Goal: Manage account settings

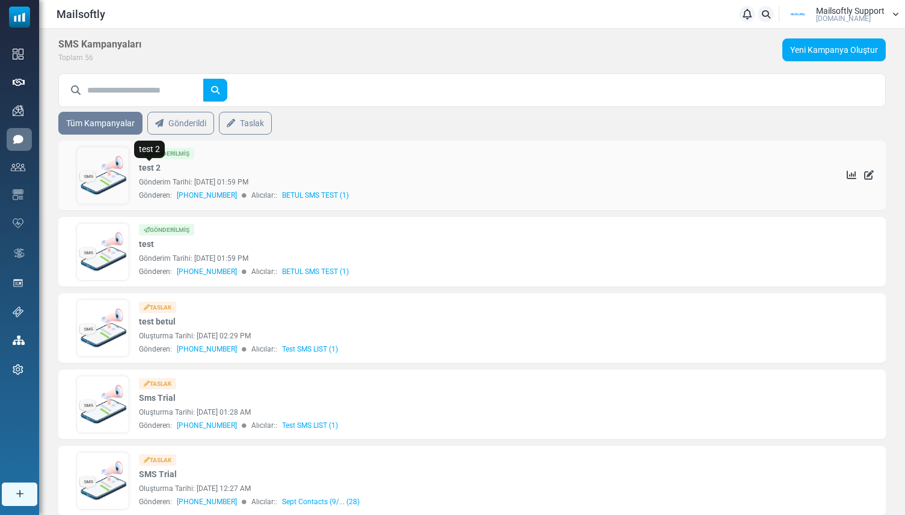
click at [159, 166] on link "test 2" at bounding box center [150, 168] width 22 height 13
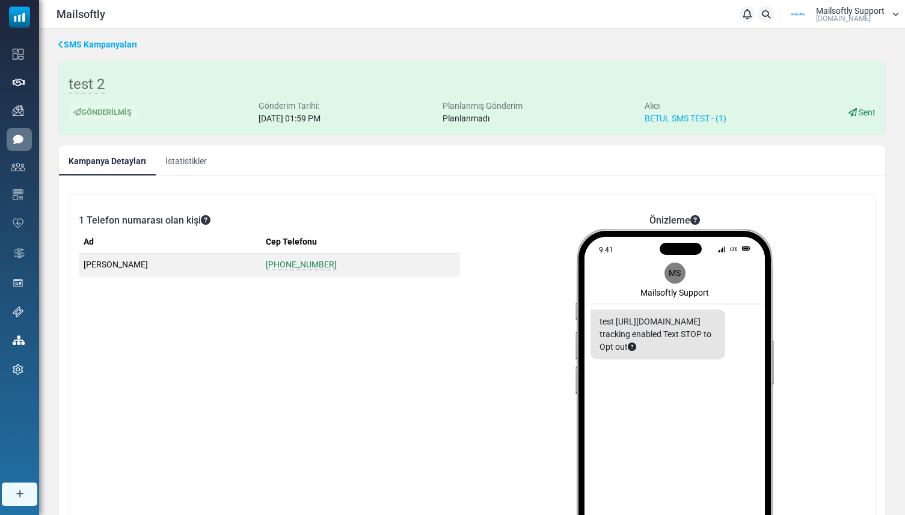
click at [123, 46] on link "SMS Kampanyaları" at bounding box center [97, 44] width 79 height 13
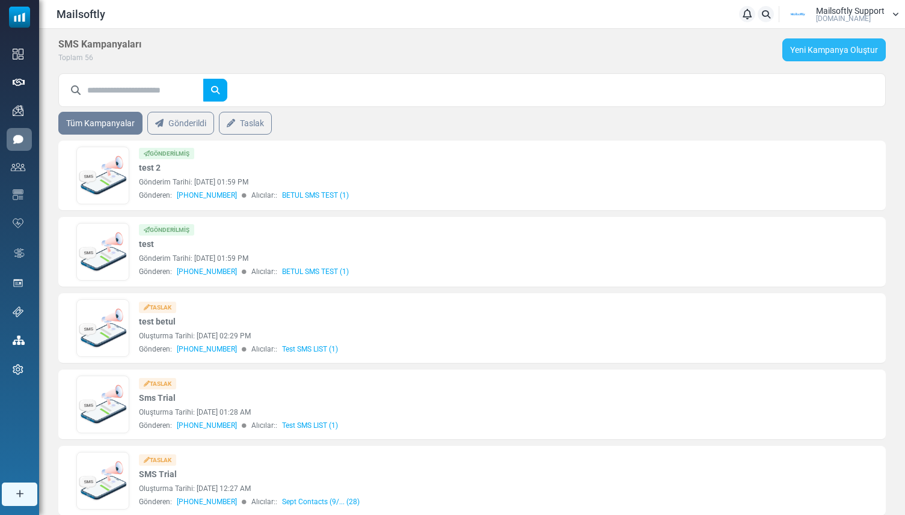
click at [823, 46] on link "Yeni Kampanya Oluştur" at bounding box center [833, 49] width 103 height 23
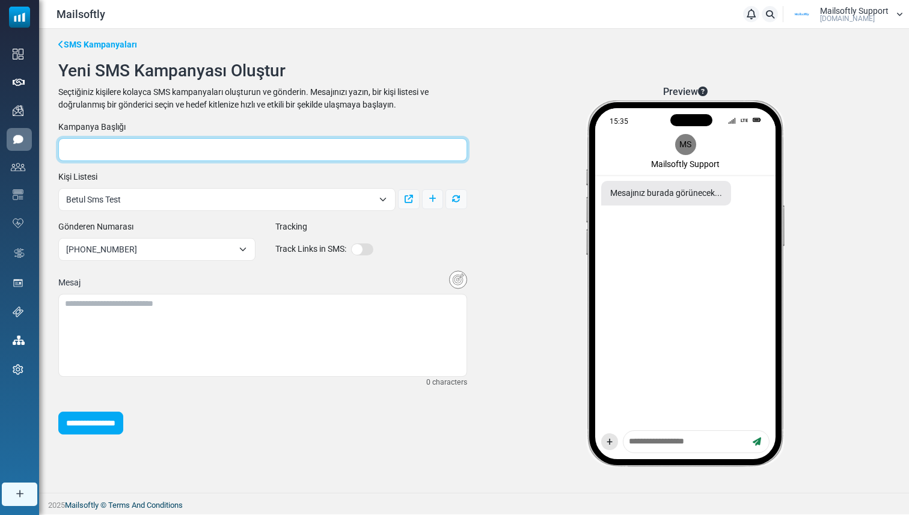
click at [236, 151] on input "text" at bounding box center [262, 149] width 409 height 23
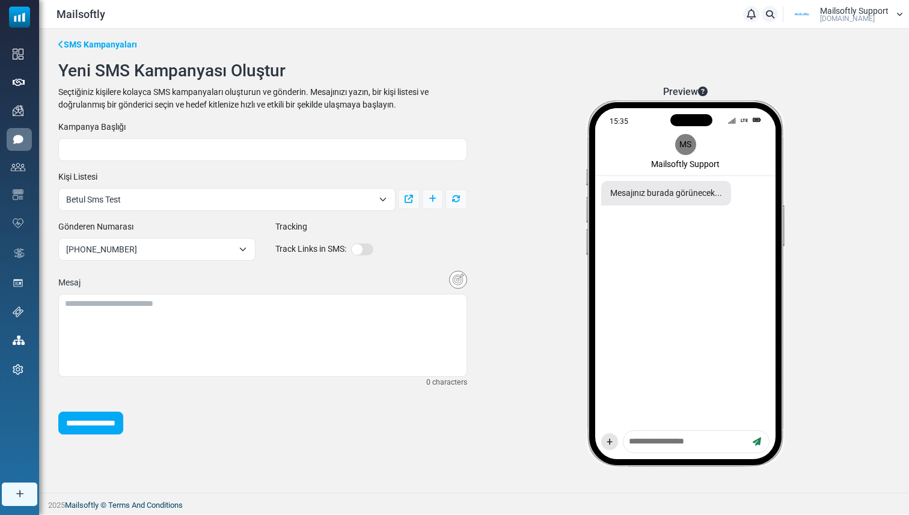
click at [221, 377] on div "**********" at bounding box center [262, 328] width 423 height 117
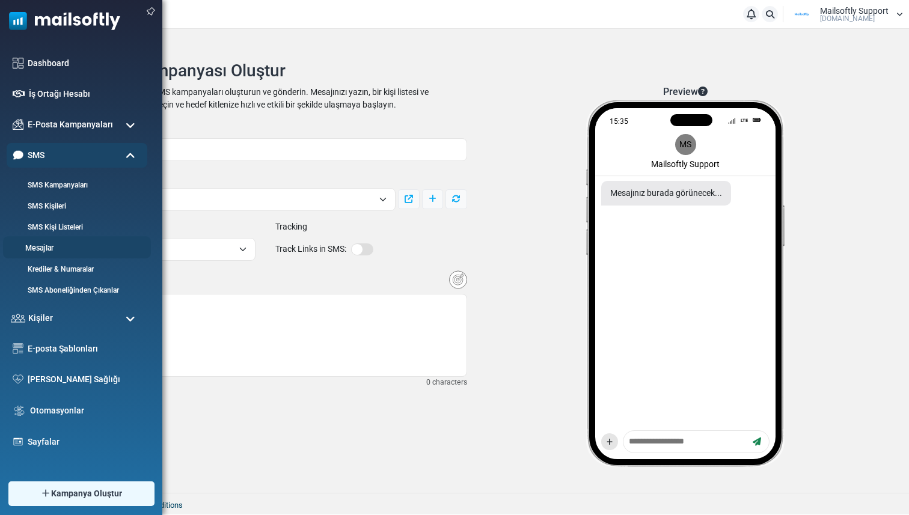
click at [54, 249] on link "Mesajlar" at bounding box center [75, 248] width 144 height 11
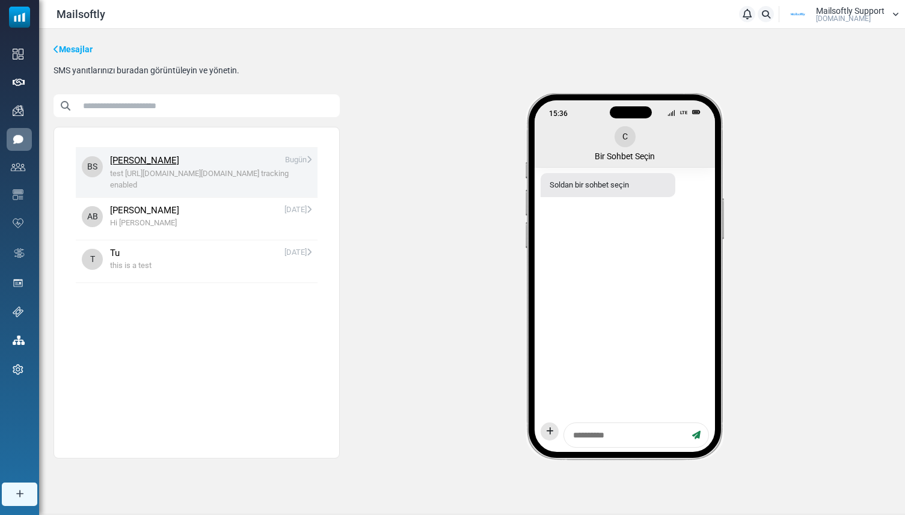
scroll to position [20, 0]
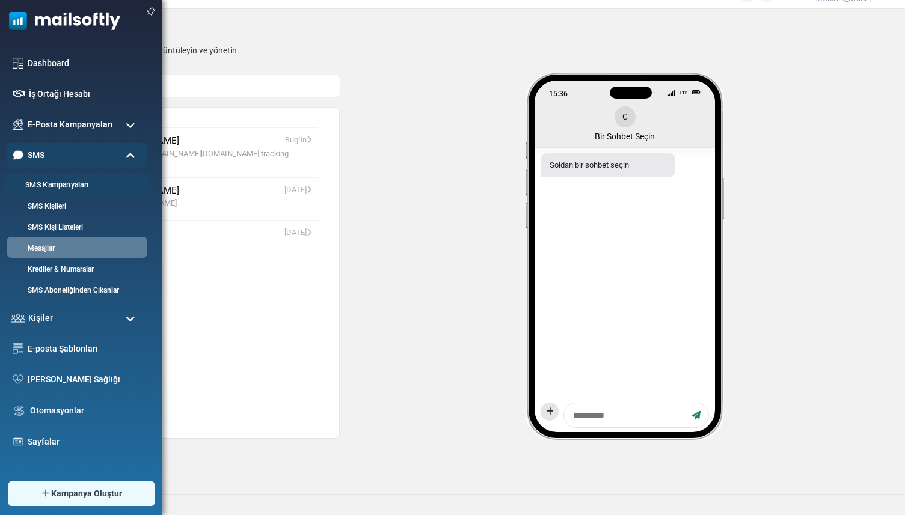
click at [46, 182] on link "SMS Kampanyaları" at bounding box center [75, 185] width 144 height 11
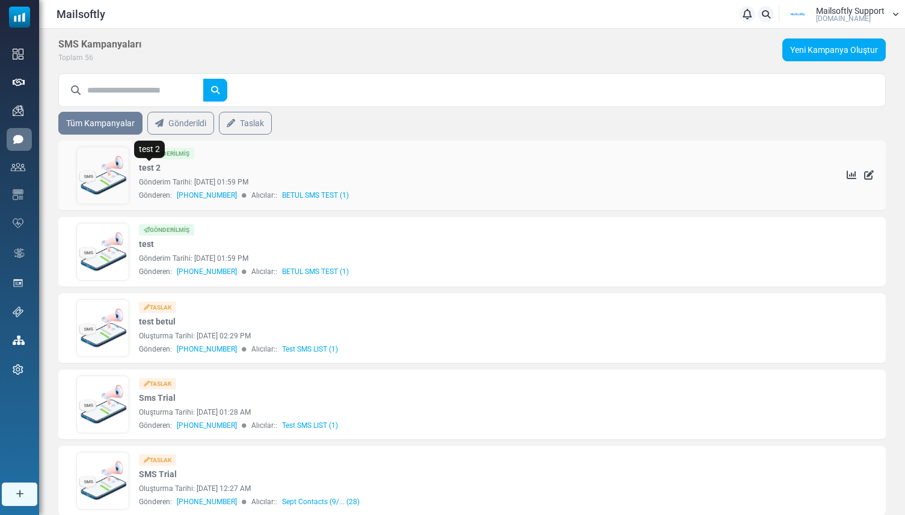
click at [154, 174] on link "test 2" at bounding box center [150, 168] width 22 height 13
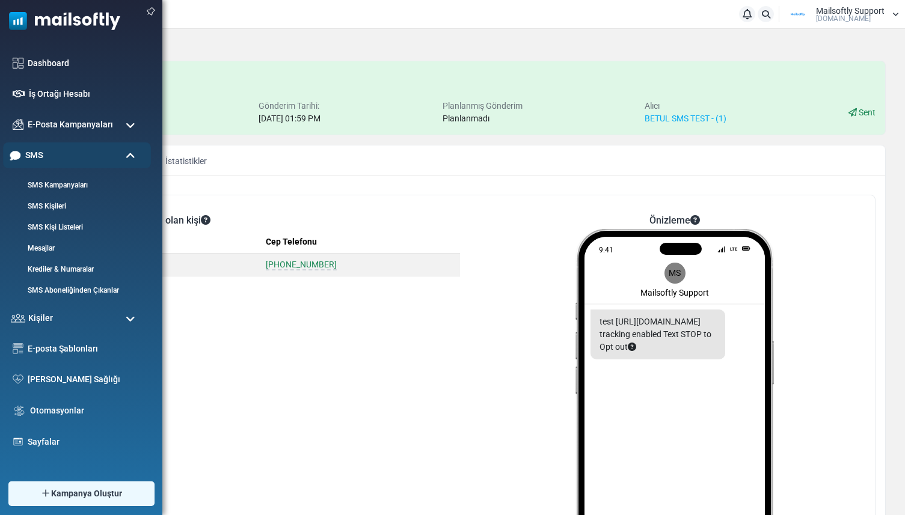
click at [42, 157] on span "SMS" at bounding box center [33, 154] width 17 height 13
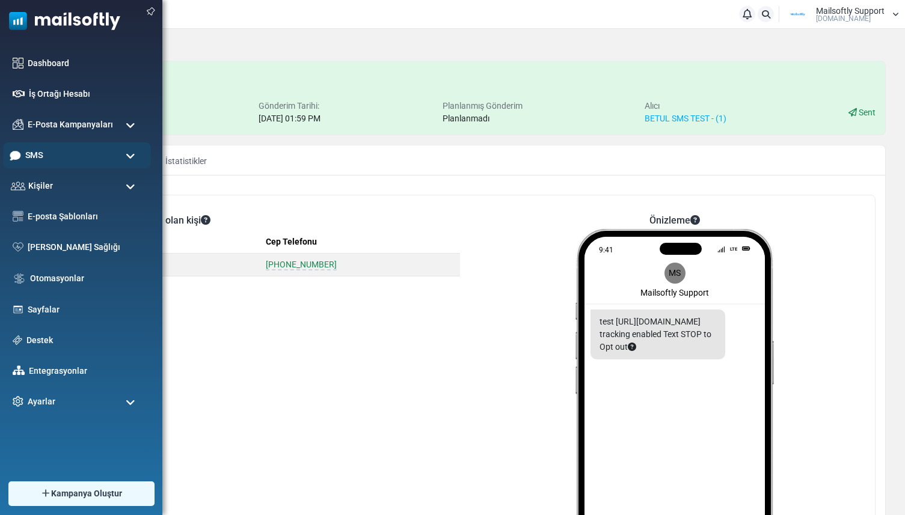
click at [42, 157] on span "SMS" at bounding box center [33, 154] width 17 height 13
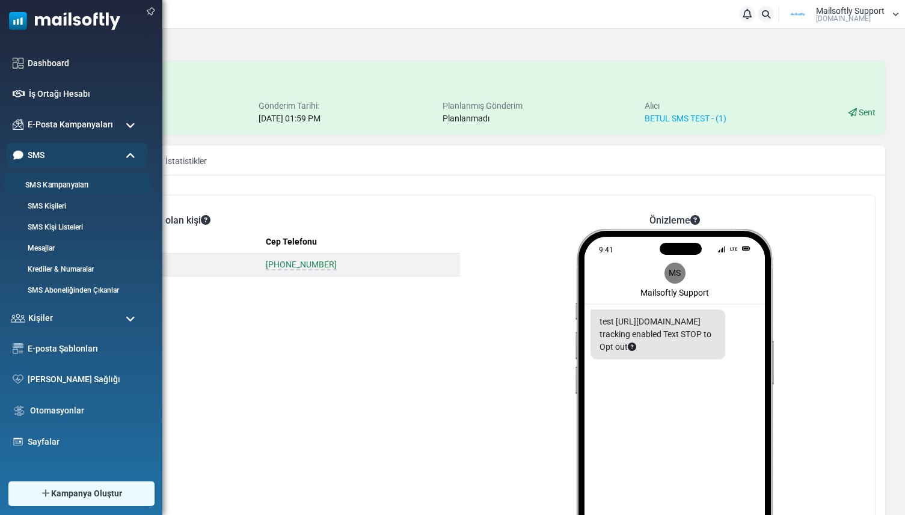
click at [56, 186] on link "SMS Kampanyaları" at bounding box center [75, 185] width 144 height 11
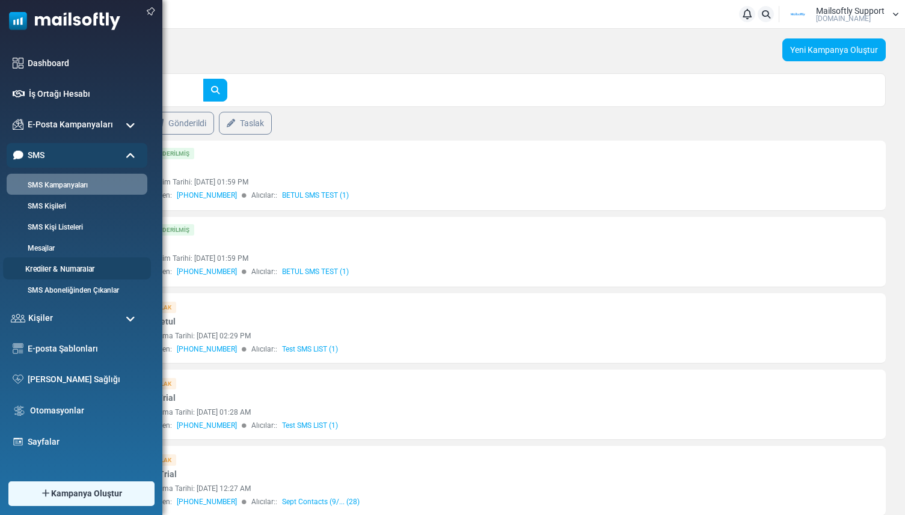
click at [53, 268] on link "Krediler & Numaralar" at bounding box center [75, 269] width 144 height 11
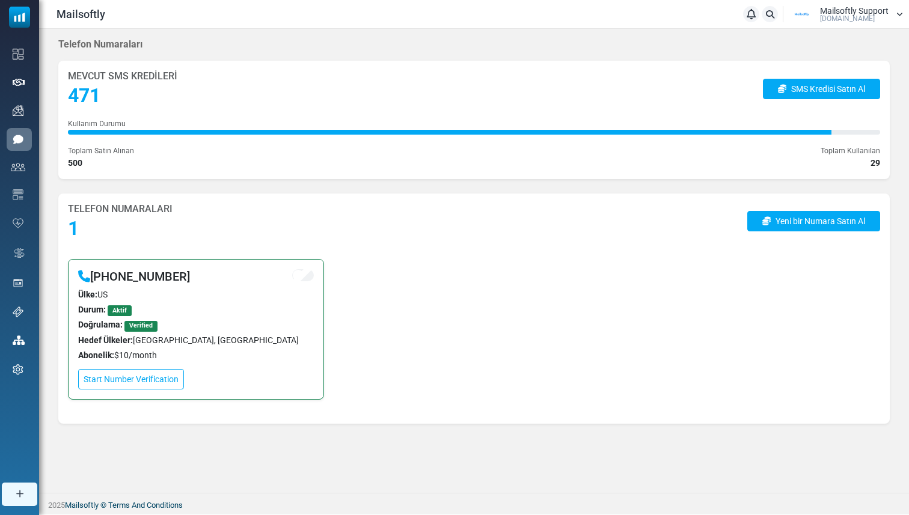
click at [841, 13] on span "Mailsoftly Support" at bounding box center [854, 11] width 69 height 8
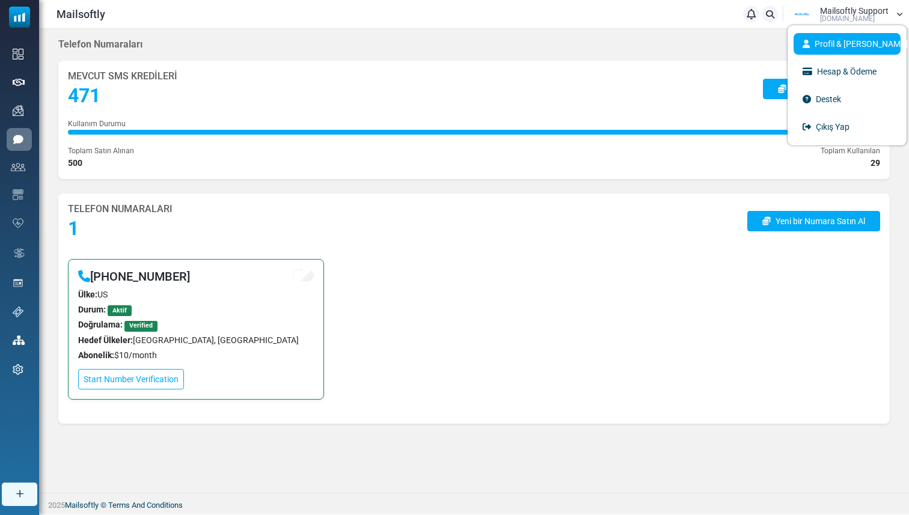
click at [832, 49] on link "Profil & [PERSON_NAME]" at bounding box center [846, 44] width 107 height 22
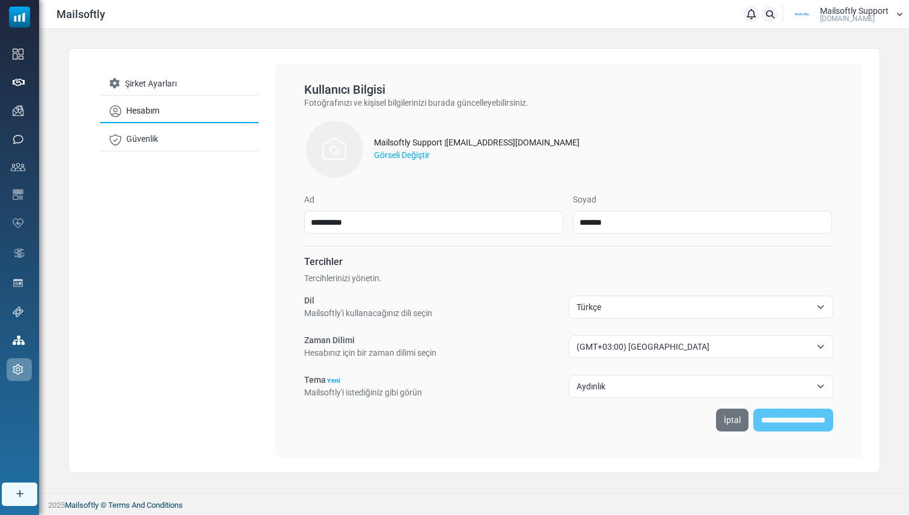
click at [624, 302] on span "Türkçe" at bounding box center [693, 307] width 234 height 14
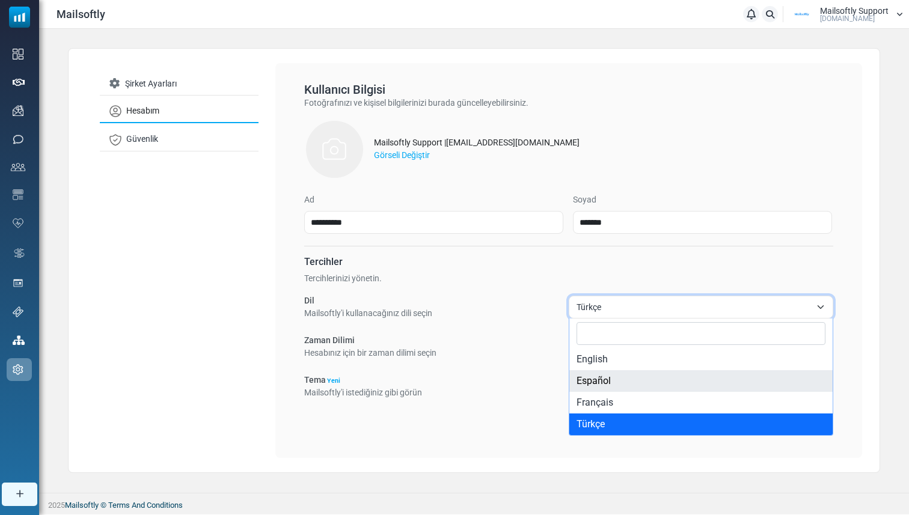
select select "**"
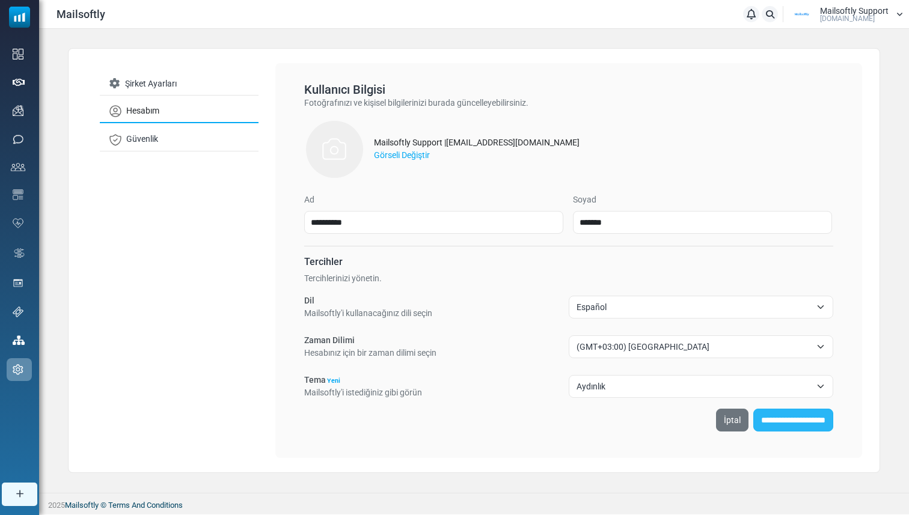
click at [755, 413] on input "**********" at bounding box center [793, 420] width 80 height 23
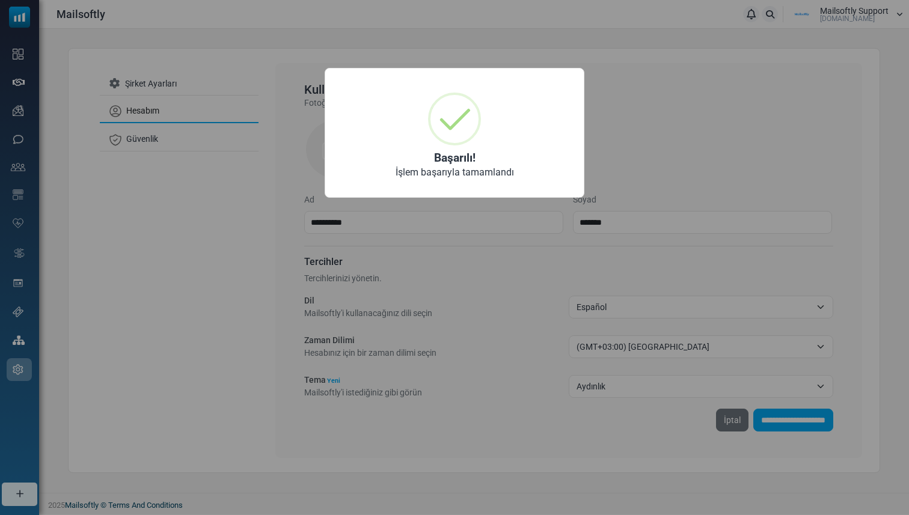
click at [489, 289] on div "× Başarılı! İşlem başarıyla tamamlandı OK No Cancel" at bounding box center [454, 257] width 909 height 515
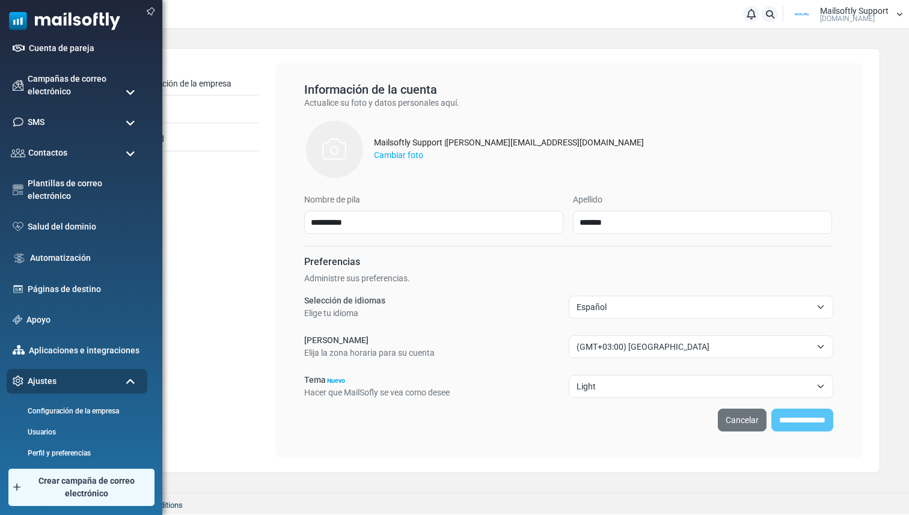
scroll to position [146, 0]
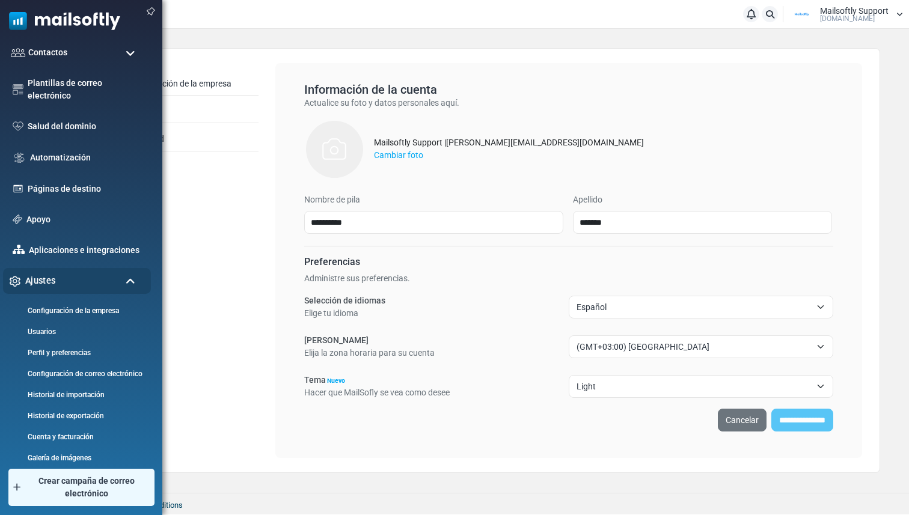
click at [97, 281] on div "Ajustes" at bounding box center [77, 281] width 148 height 26
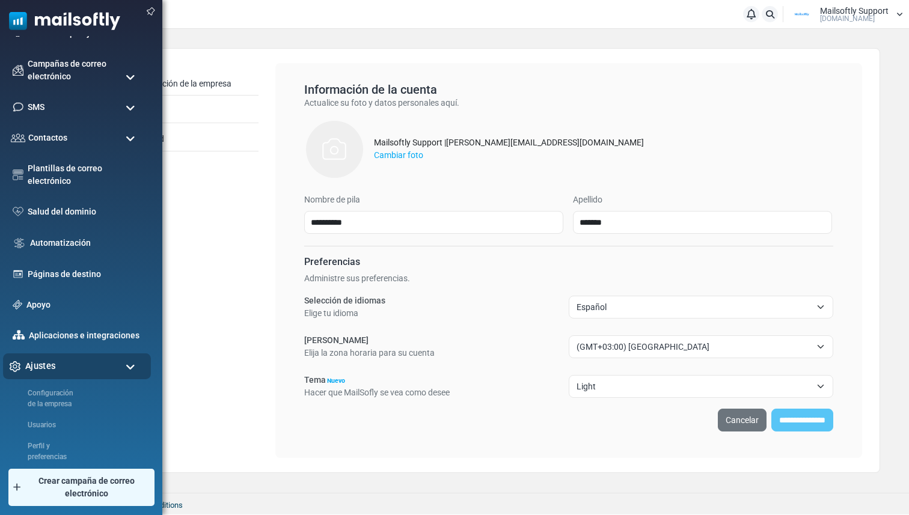
scroll to position [0, 0]
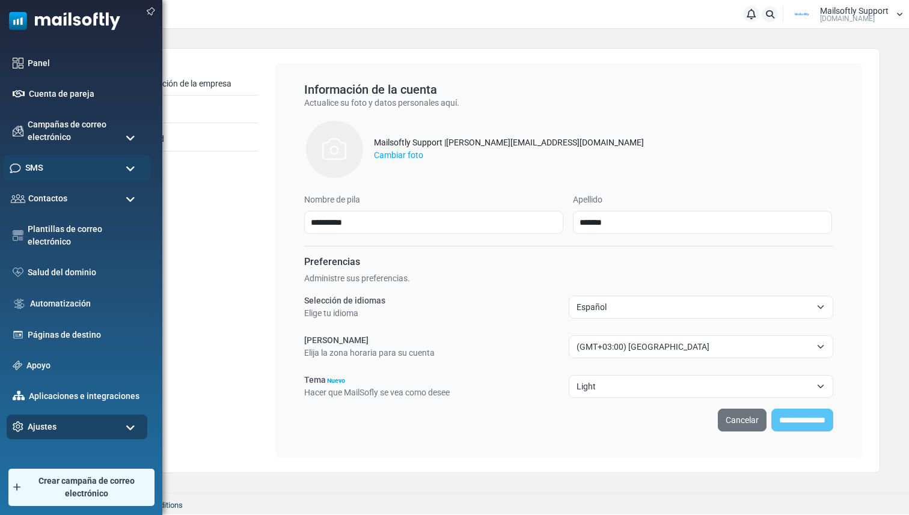
click at [82, 171] on div "SMS" at bounding box center [77, 168] width 148 height 26
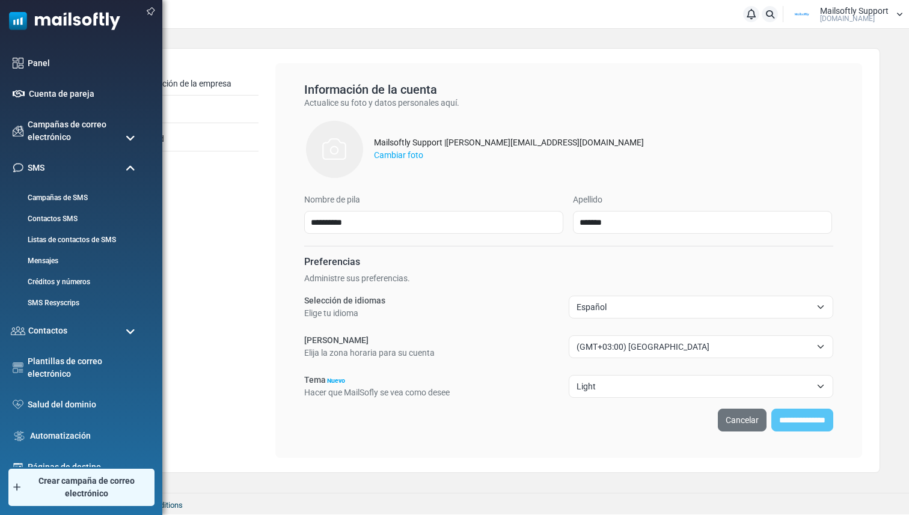
click at [131, 135] on span at bounding box center [131, 138] width 10 height 11
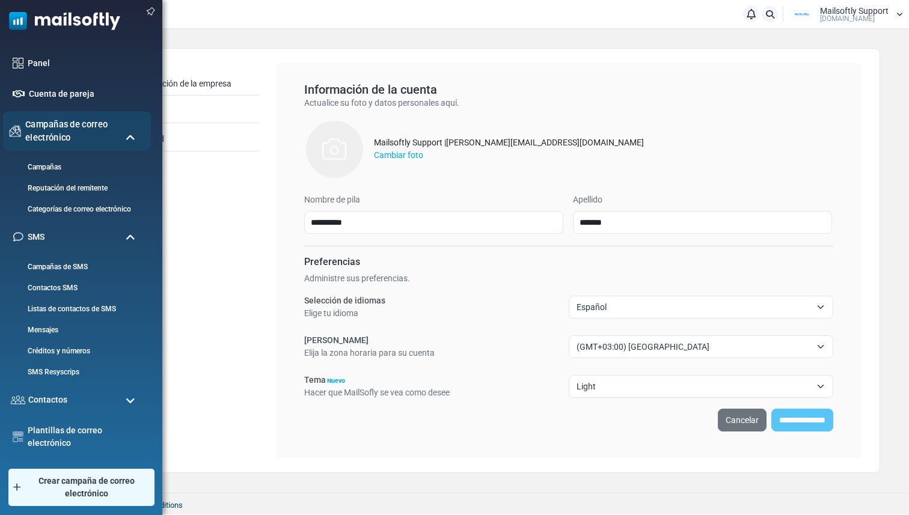
click at [123, 137] on span "Campañas de correo electrónico" at bounding box center [84, 131] width 119 height 26
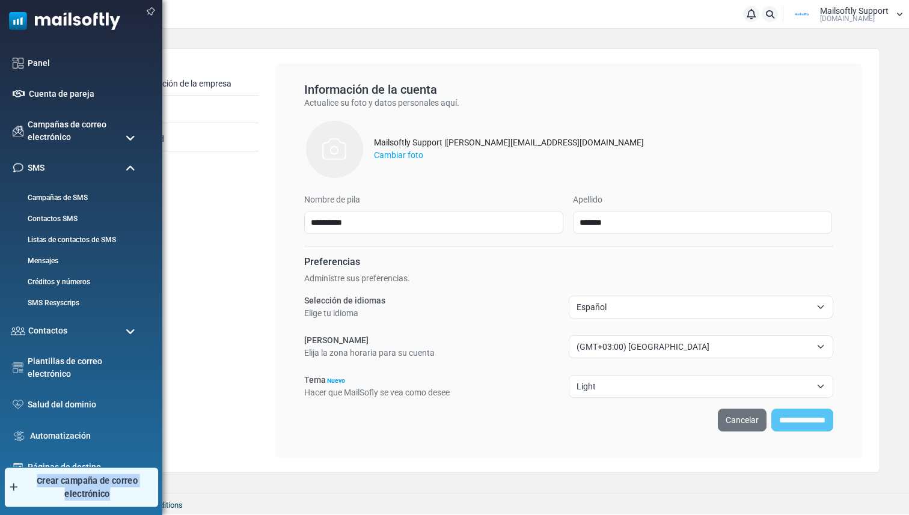
drag, startPoint x: 116, startPoint y: 495, endPoint x: 38, endPoint y: 480, distance: 78.9
click at [38, 480] on span "Crear campaña de correo electrónico" at bounding box center [87, 487] width 136 height 26
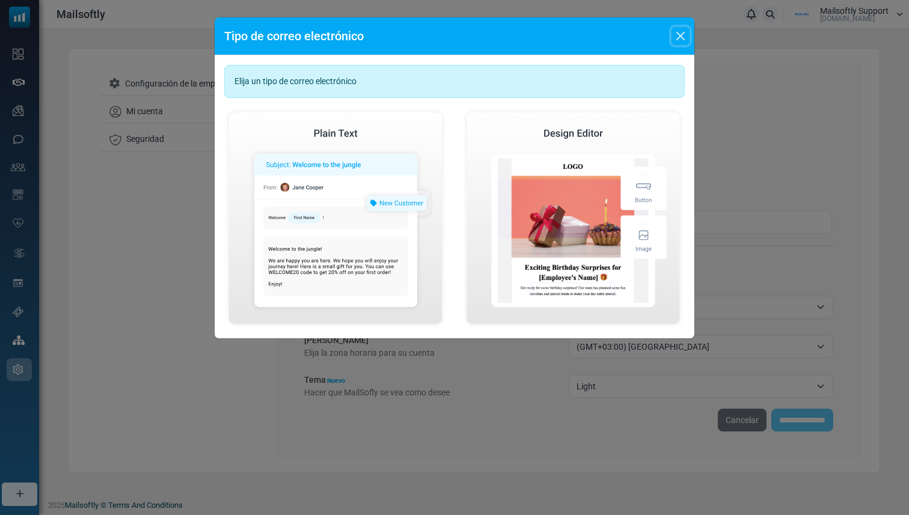
click at [681, 28] on button "Close" at bounding box center [680, 36] width 18 height 18
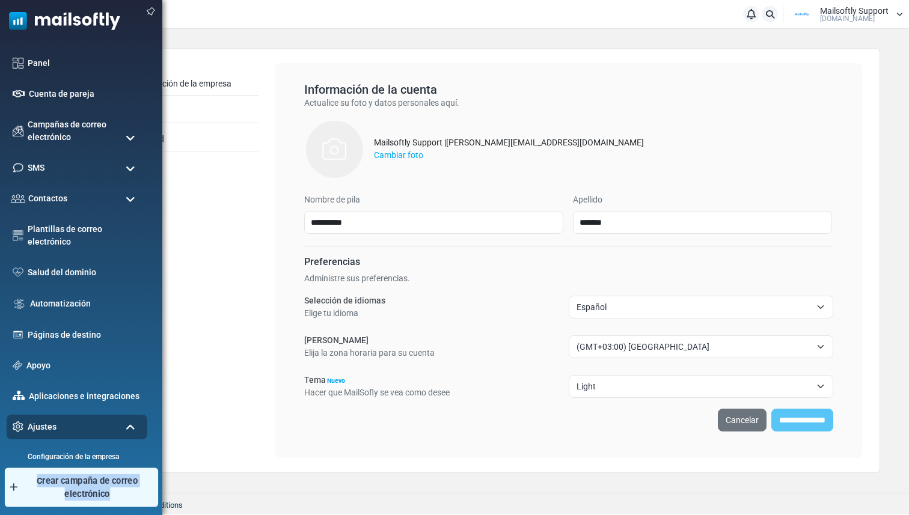
copy span "Crear campaña de correo electrónico"
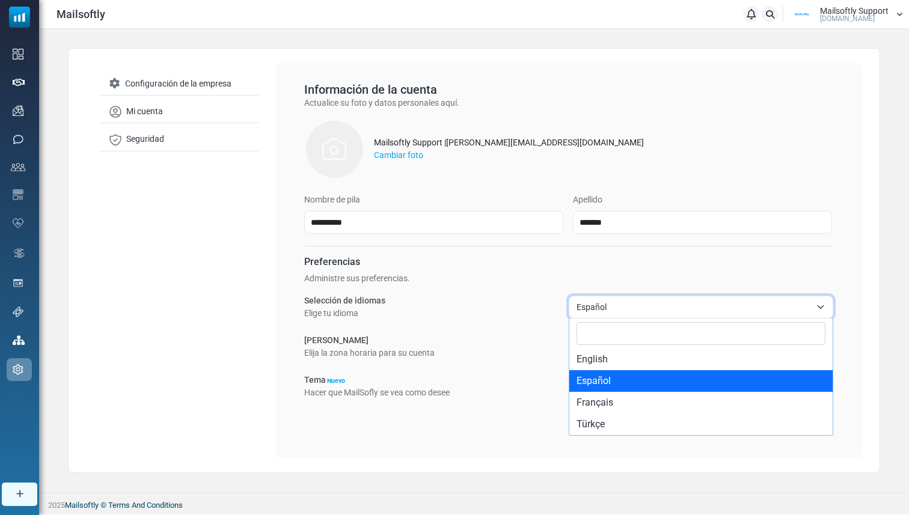
click at [611, 309] on span "Español" at bounding box center [693, 307] width 234 height 14
select select "**"
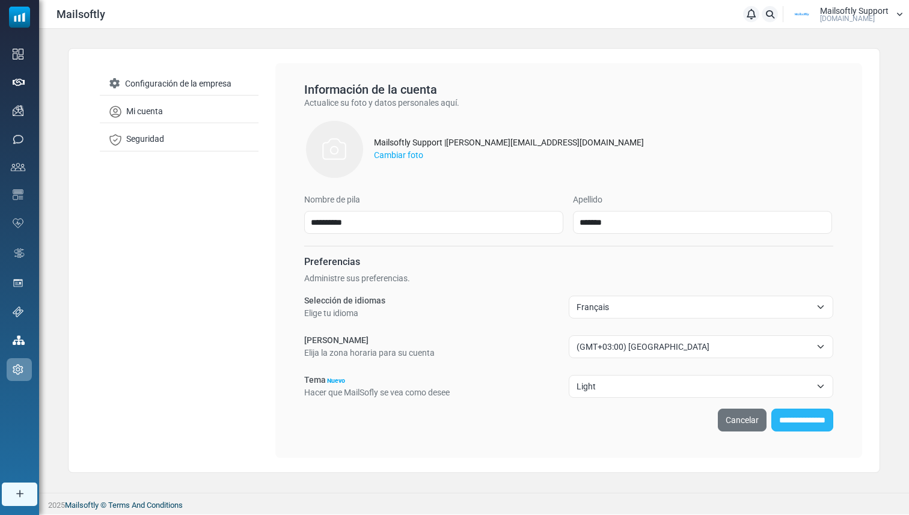
click at [792, 415] on input "**********" at bounding box center [802, 420] width 62 height 23
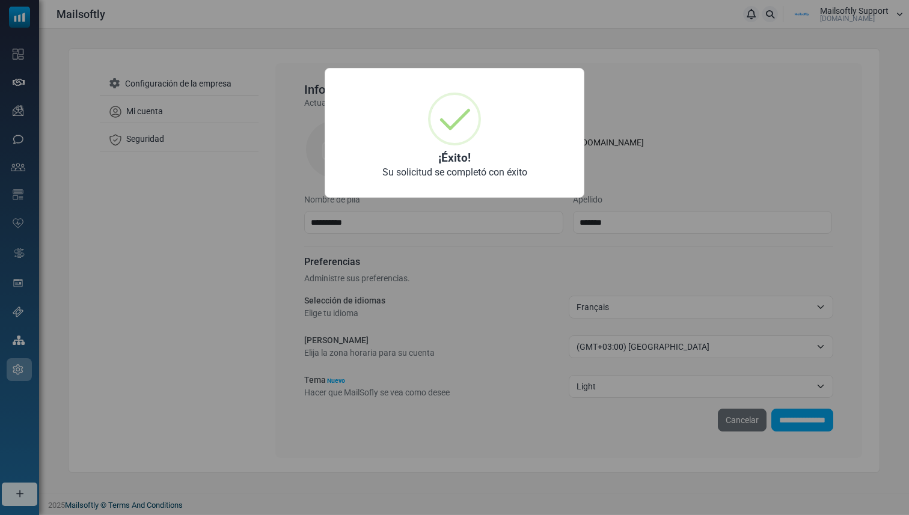
click at [485, 298] on div "× ¡Éxito! Su solicitud se completó con éxito OK No Cancel" at bounding box center [454, 257] width 909 height 515
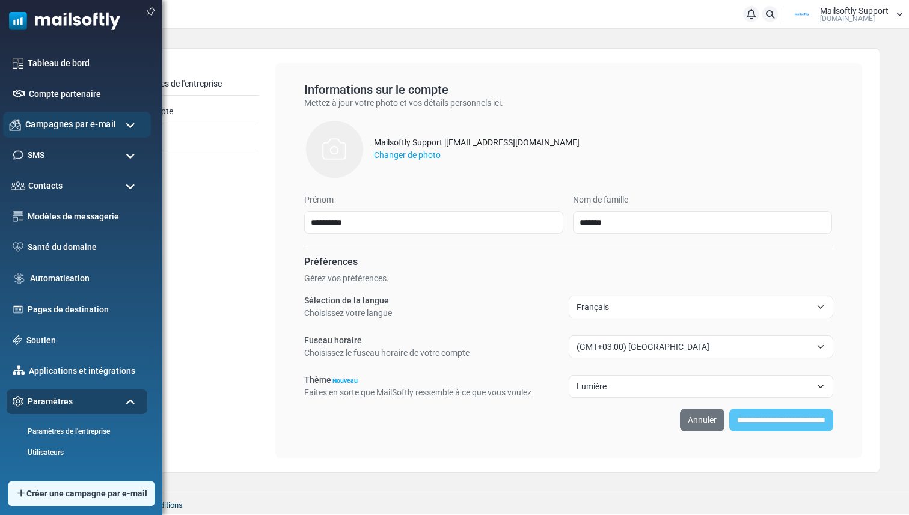
click at [81, 130] on span "Campagnes par e-mail" at bounding box center [70, 124] width 91 height 13
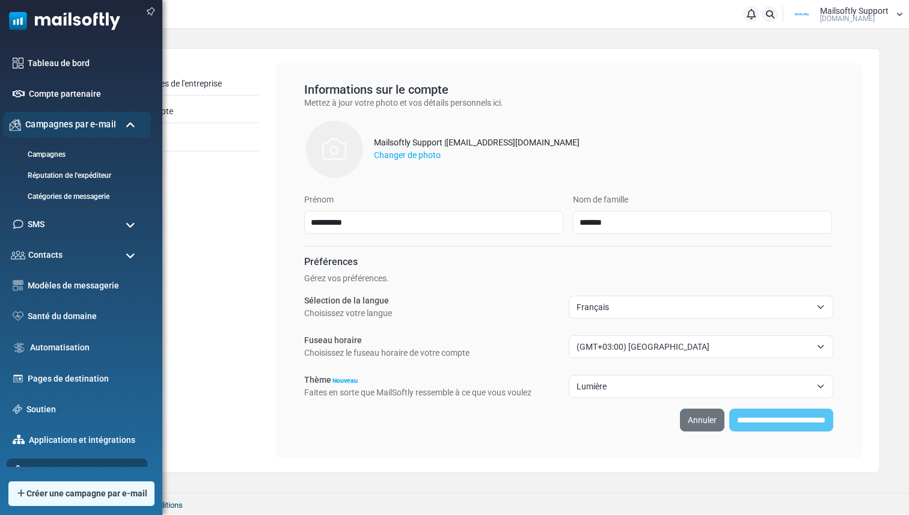
click at [94, 121] on span "Campagnes par e-mail" at bounding box center [70, 124] width 91 height 13
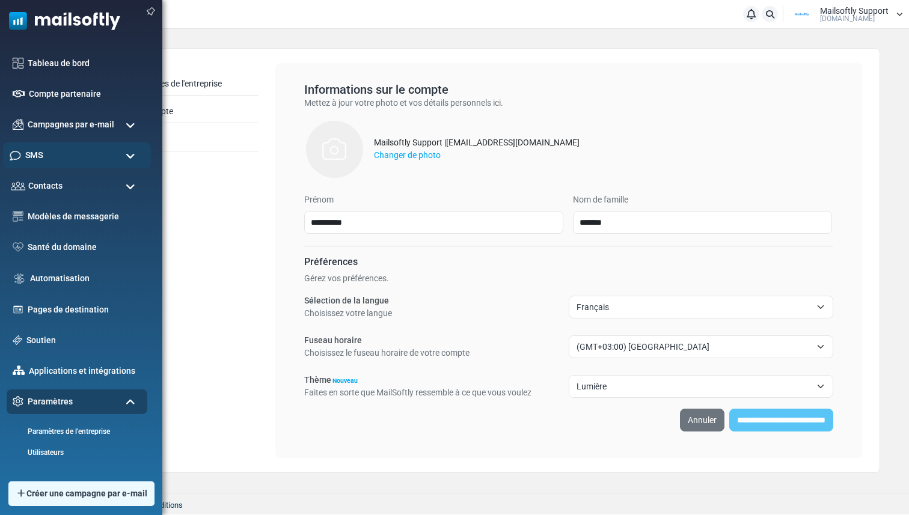
click at [84, 155] on div "SMS" at bounding box center [77, 155] width 148 height 26
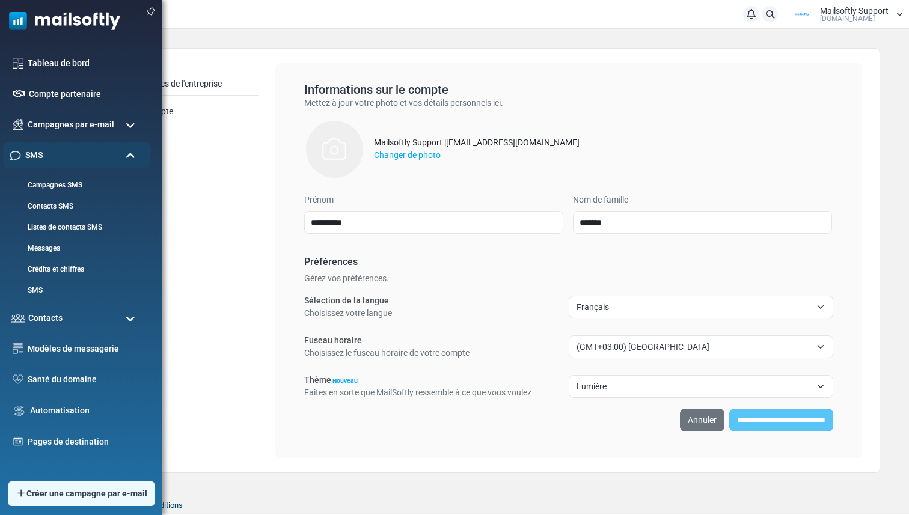
click at [82, 157] on div "SMS" at bounding box center [77, 155] width 148 height 26
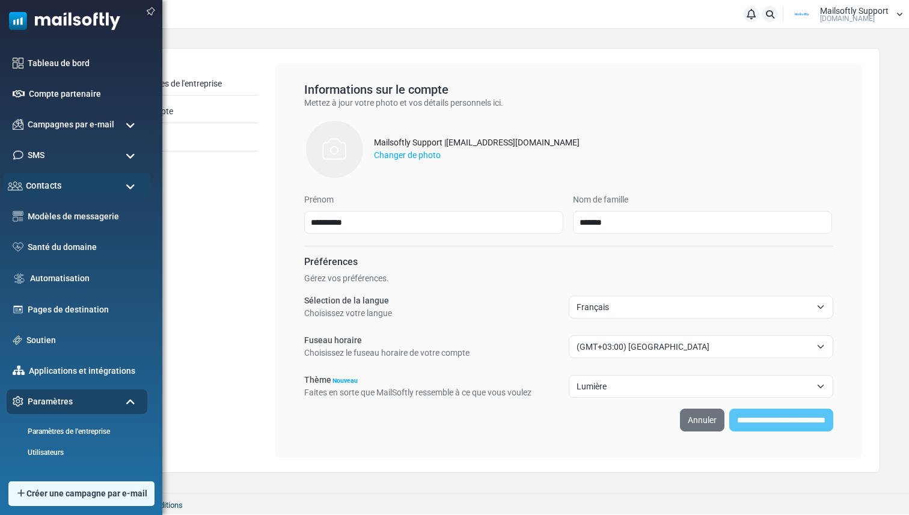
click at [80, 190] on div "Contacts" at bounding box center [77, 186] width 148 height 26
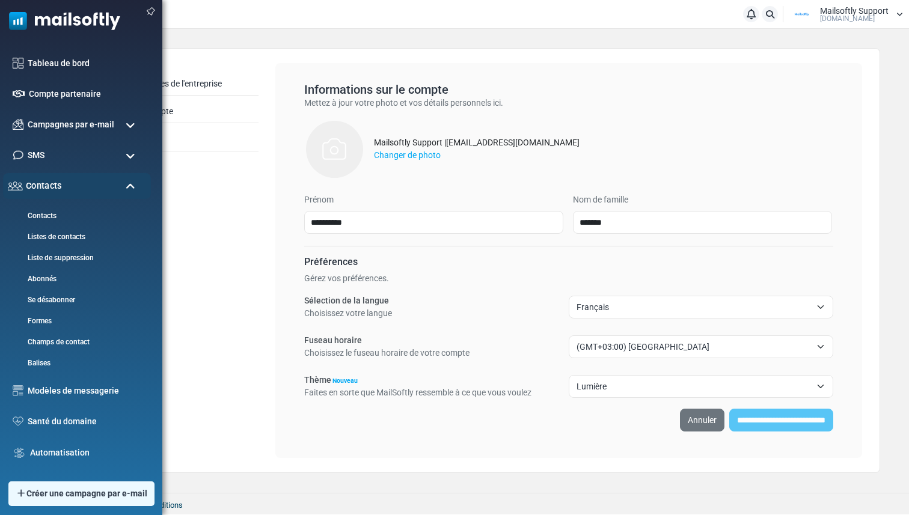
click at [80, 191] on div "Contacts" at bounding box center [77, 186] width 148 height 26
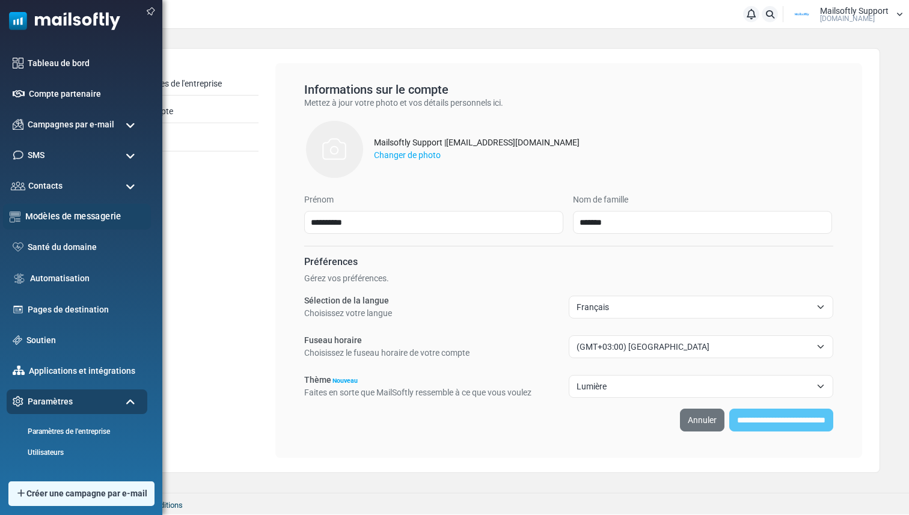
click at [76, 213] on link "Modèles de messagerie" at bounding box center [84, 216] width 119 height 13
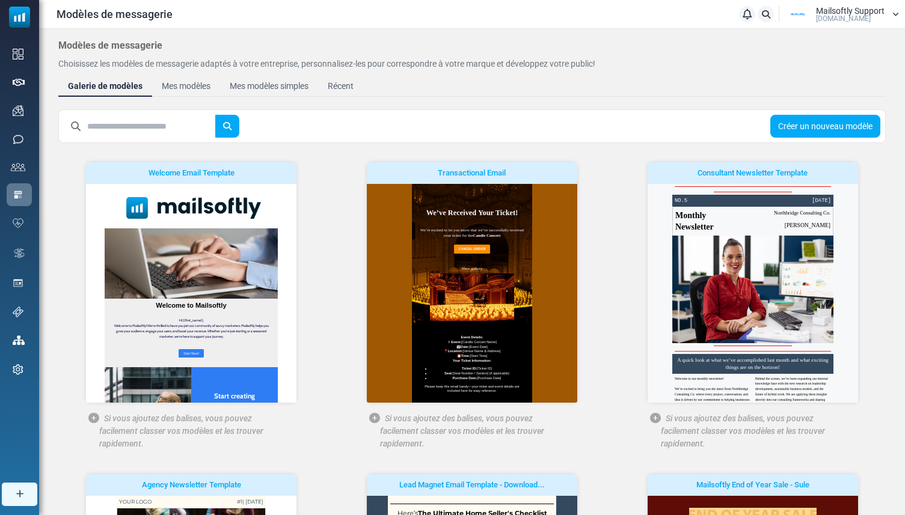
click at [833, 16] on span "[DOMAIN_NAME]" at bounding box center [843, 18] width 55 height 7
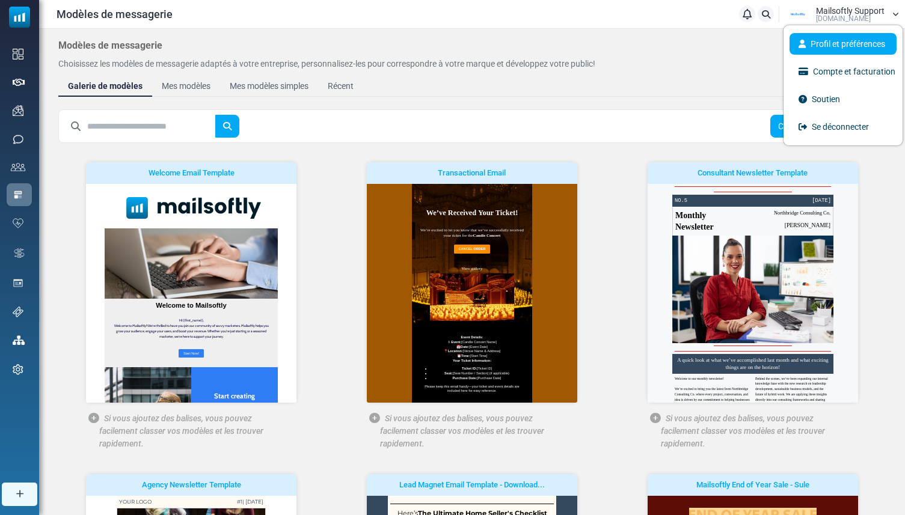
click at [827, 47] on link "Profil et préférences" at bounding box center [842, 44] width 107 height 22
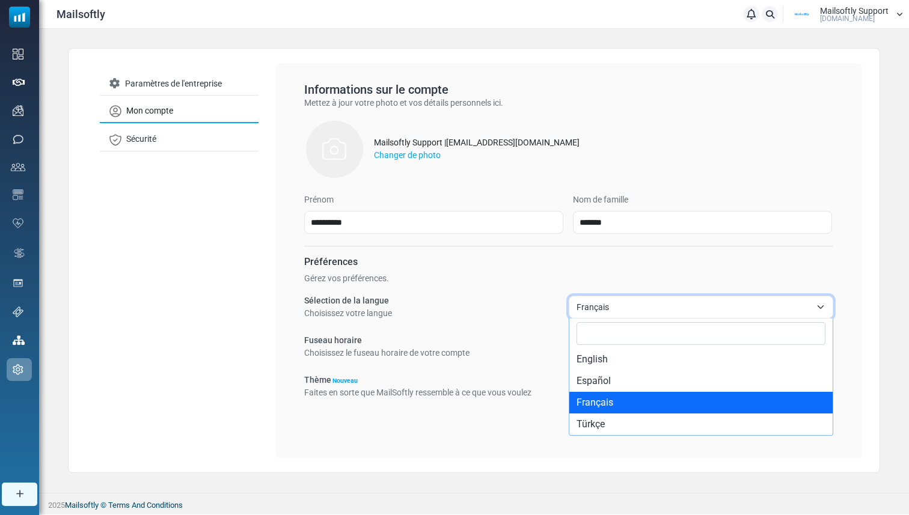
click at [594, 308] on span "Français" at bounding box center [693, 307] width 234 height 14
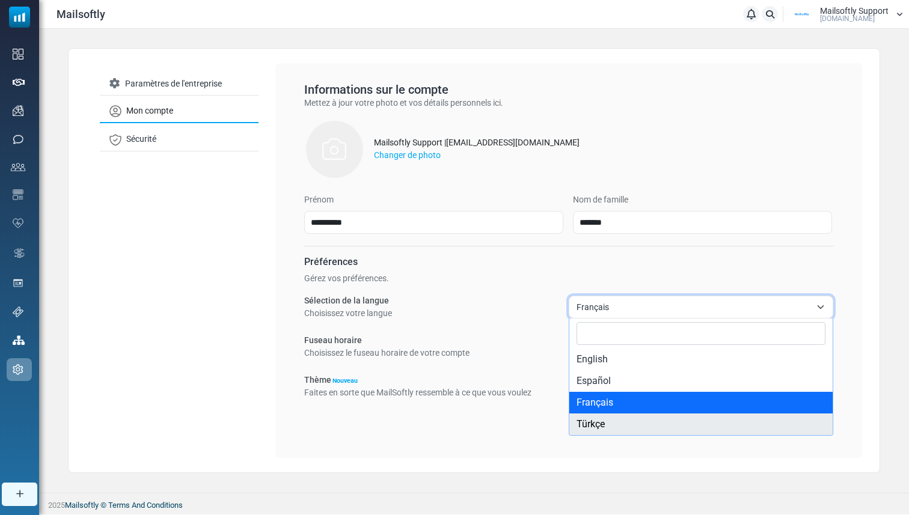
select select "**"
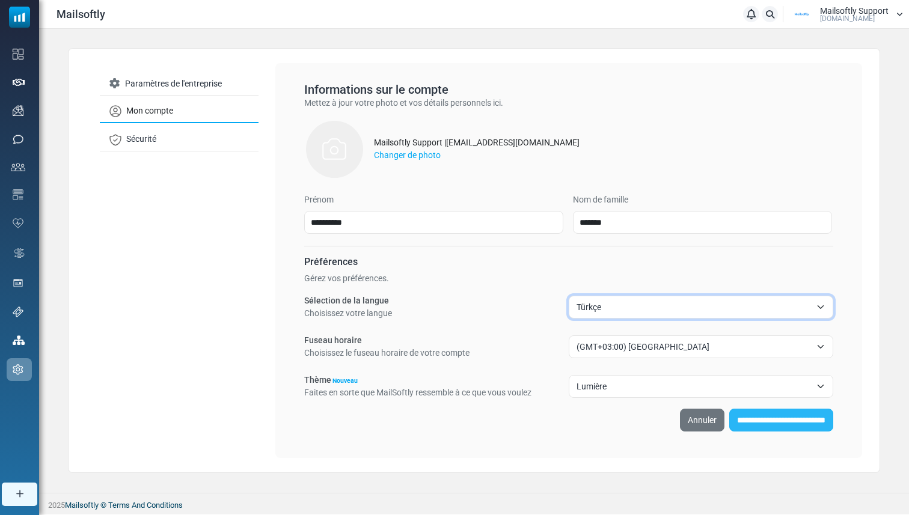
click at [740, 409] on input "**********" at bounding box center [781, 420] width 104 height 23
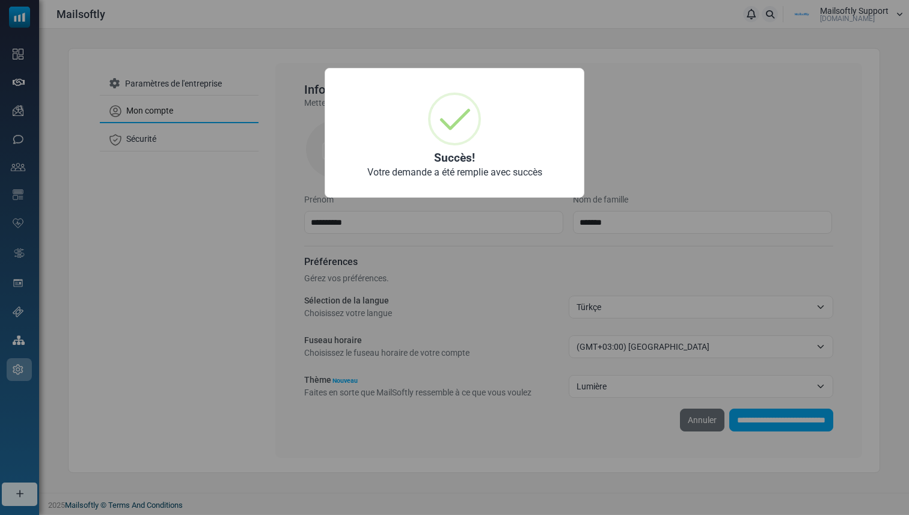
click at [427, 304] on div "× Succès! Votre demande a été remplie avec succès OK No Cancel" at bounding box center [454, 257] width 909 height 515
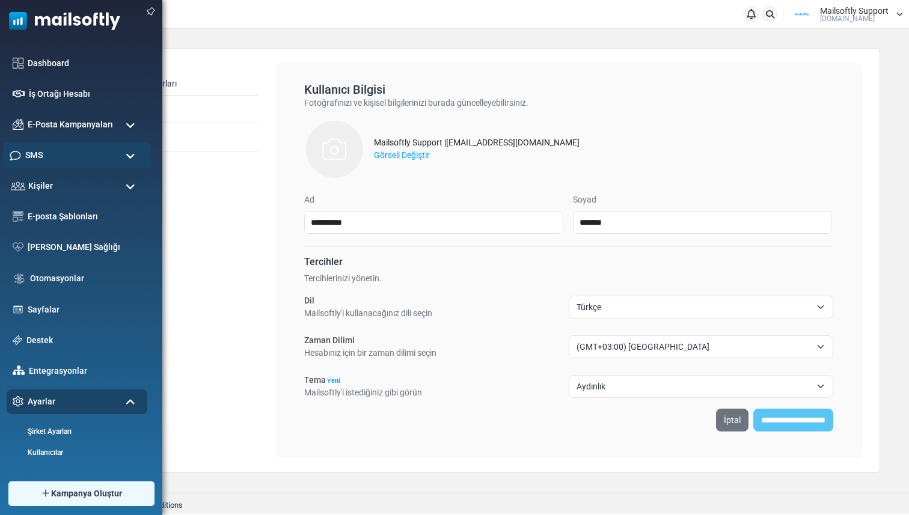
click at [48, 155] on div "SMS" at bounding box center [77, 155] width 148 height 26
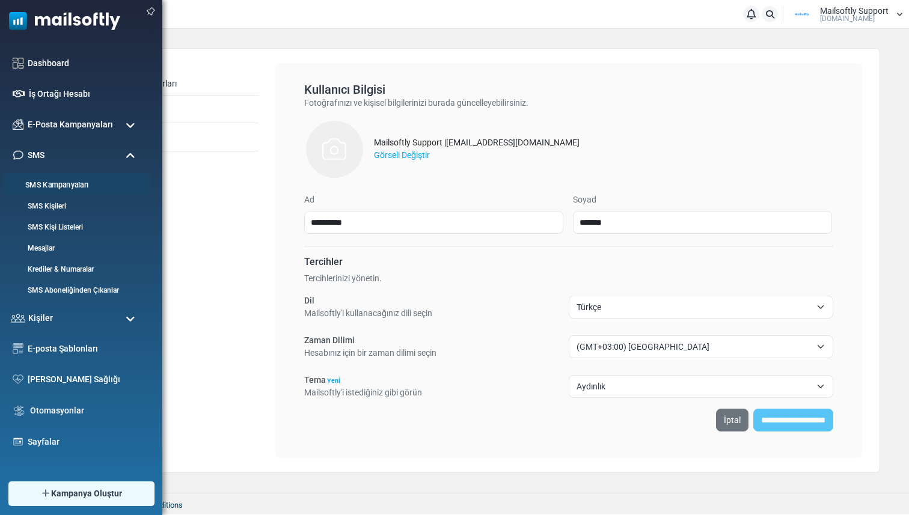
click at [50, 182] on link "SMS Kampanyaları" at bounding box center [75, 185] width 144 height 11
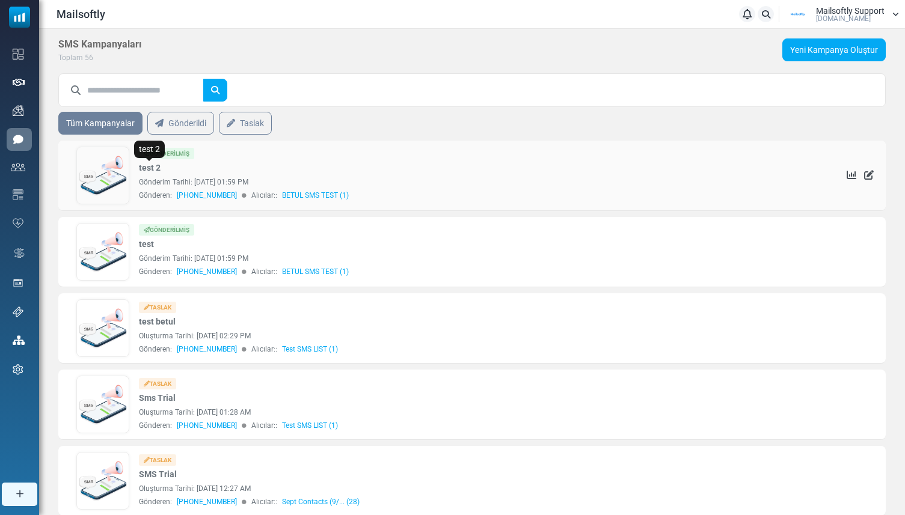
click at [148, 172] on link "test 2" at bounding box center [150, 168] width 22 height 13
